Goal: Information Seeking & Learning: Understand process/instructions

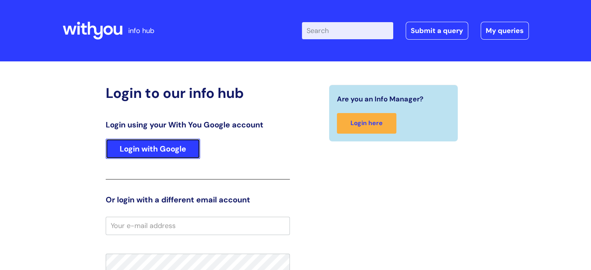
click at [124, 155] on link "Login with Google" at bounding box center [153, 149] width 94 height 20
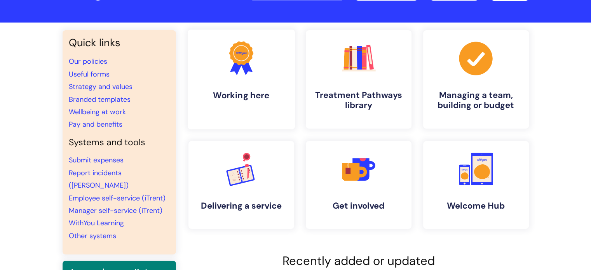
scroll to position [78, 0]
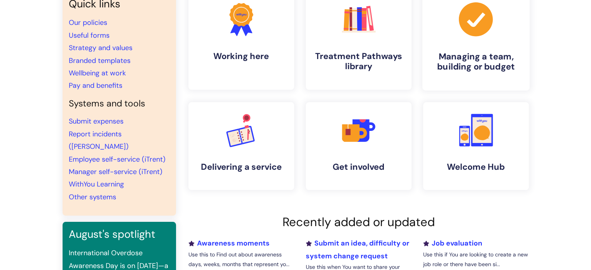
click at [475, 64] on h4 "Managing a team, building or budget" at bounding box center [475, 61] width 95 height 21
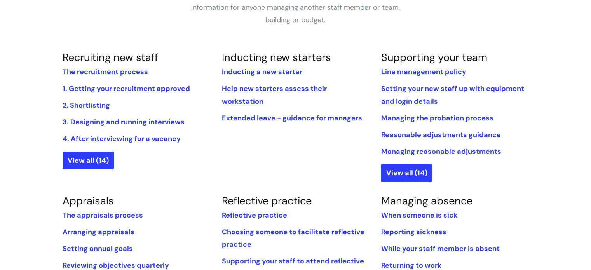
scroll to position [155, 0]
click at [262, 73] on link "Inducting a new starter" at bounding box center [261, 72] width 80 height 9
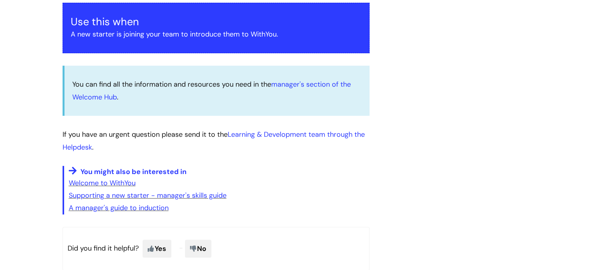
scroll to position [194, 0]
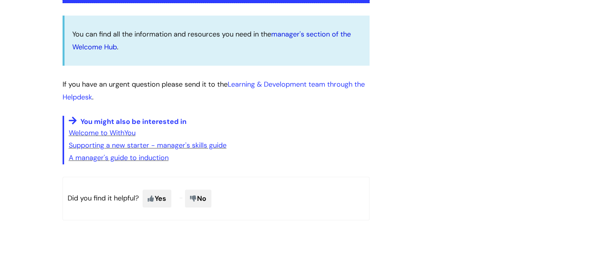
click at [300, 34] on link "manager's section of the Welcome Hub" at bounding box center [211, 41] width 278 height 22
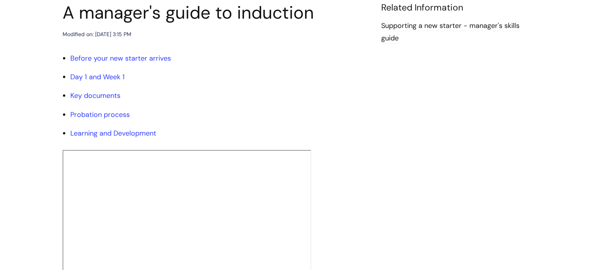
scroll to position [78, 0]
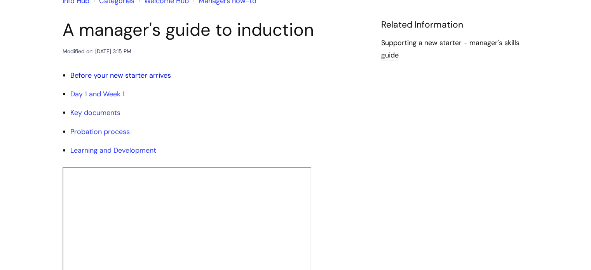
click at [103, 77] on link "Before your new starter arrives" at bounding box center [120, 75] width 101 height 9
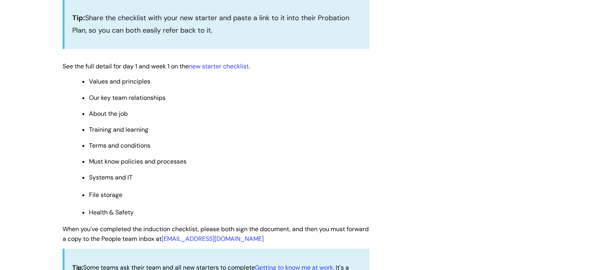
scroll to position [643, 0]
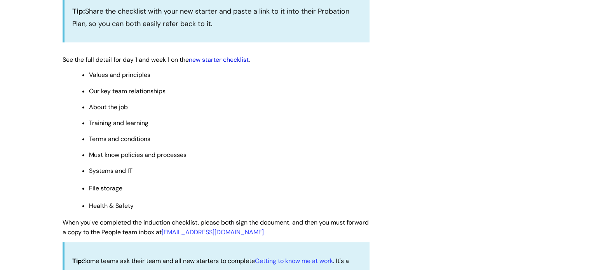
click at [219, 62] on link "new starter checklist" at bounding box center [219, 60] width 60 height 8
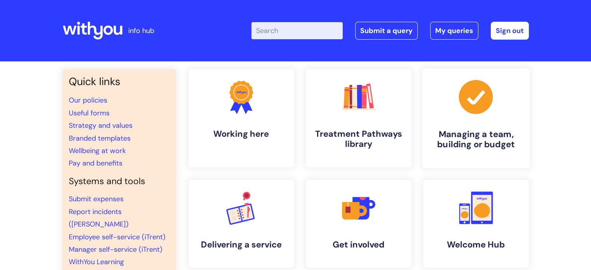
click at [454, 142] on h4 "Managing a team, building or budget" at bounding box center [475, 139] width 95 height 21
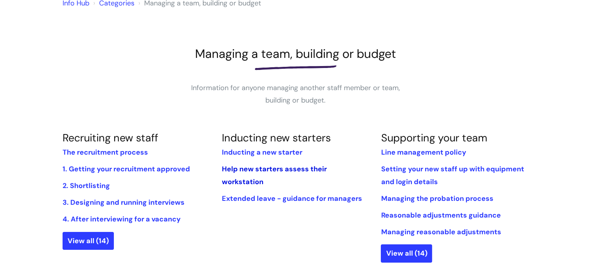
scroll to position [78, 0]
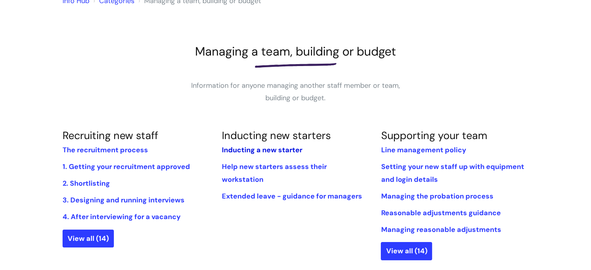
click at [272, 150] on link "Inducting a new starter" at bounding box center [261, 149] width 80 height 9
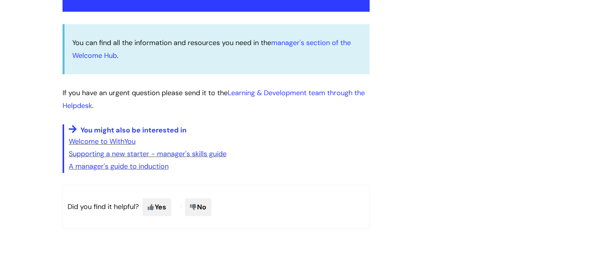
scroll to position [194, 0]
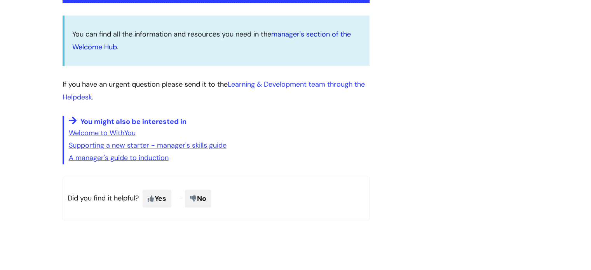
click at [291, 35] on link "manager's section of the Welcome Hub" at bounding box center [211, 41] width 278 height 22
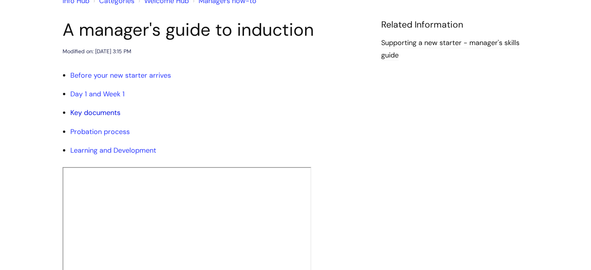
click at [91, 113] on link "Key documents" at bounding box center [95, 112] width 50 height 9
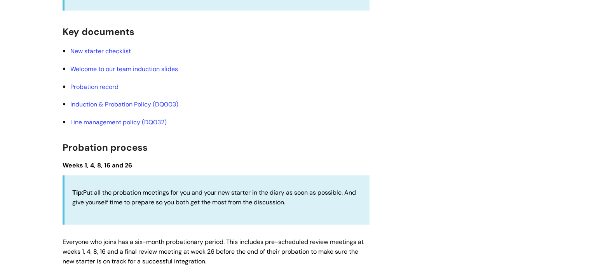
scroll to position [912, 0]
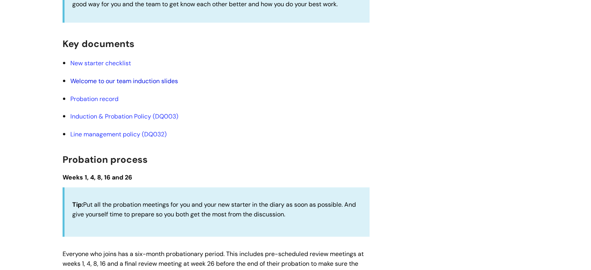
click at [115, 83] on link "Welcome to our team induction slides" at bounding box center [124, 81] width 108 height 8
click at [97, 103] on link "Probation record" at bounding box center [94, 99] width 48 height 8
click at [115, 120] on link "Induction & Probation Policy (DQ003)" at bounding box center [124, 116] width 108 height 8
click at [131, 135] on link "Line management policy (DQ032)" at bounding box center [118, 134] width 96 height 8
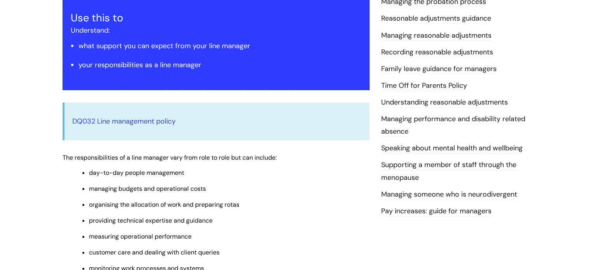
scroll to position [155, 0]
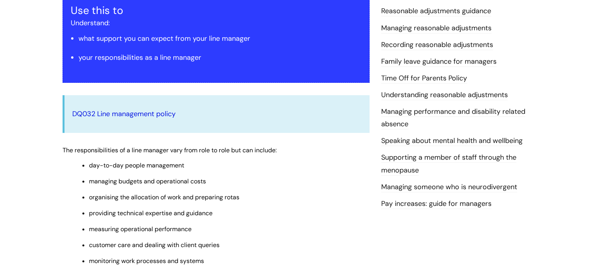
click at [151, 117] on link "DQ032 Line management policy" at bounding box center [123, 113] width 103 height 9
